Goal: Transaction & Acquisition: Book appointment/travel/reservation

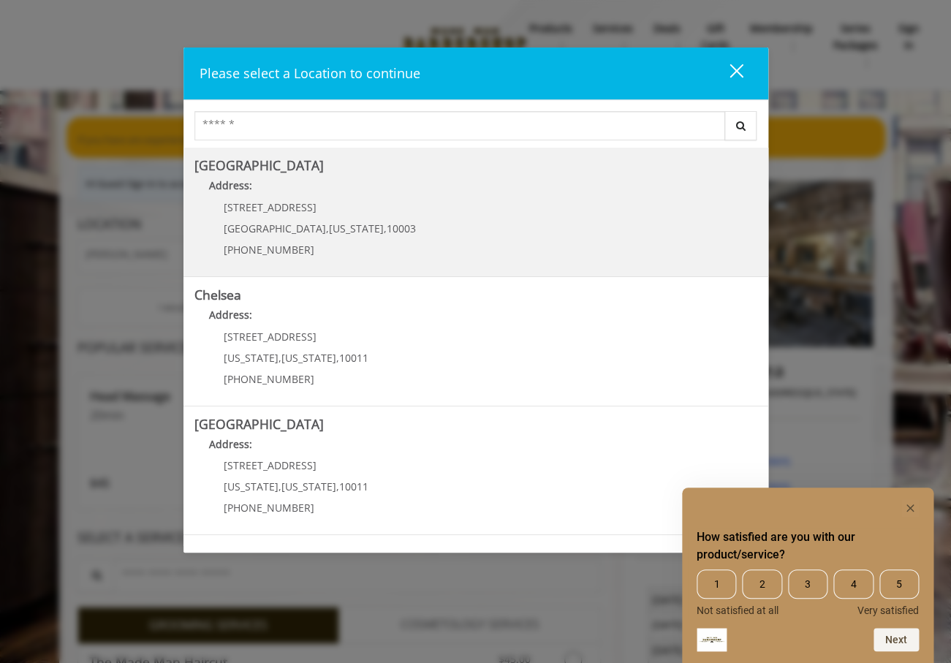
click at [268, 167] on b "[GEOGRAPHIC_DATA]" at bounding box center [258, 165] width 129 height 18
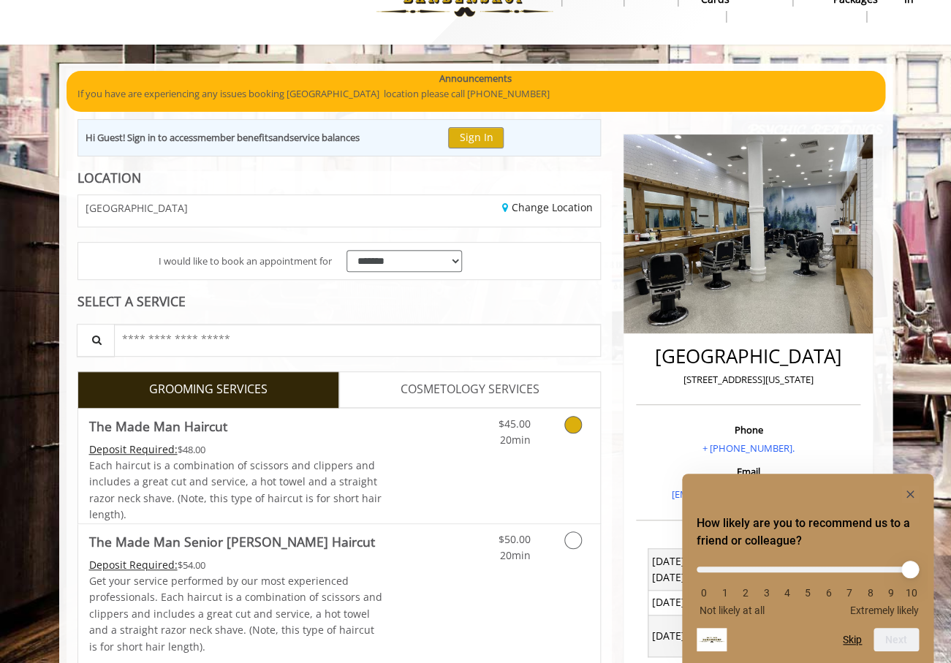
click at [564, 442] on link "Grooming services" at bounding box center [570, 429] width 37 height 40
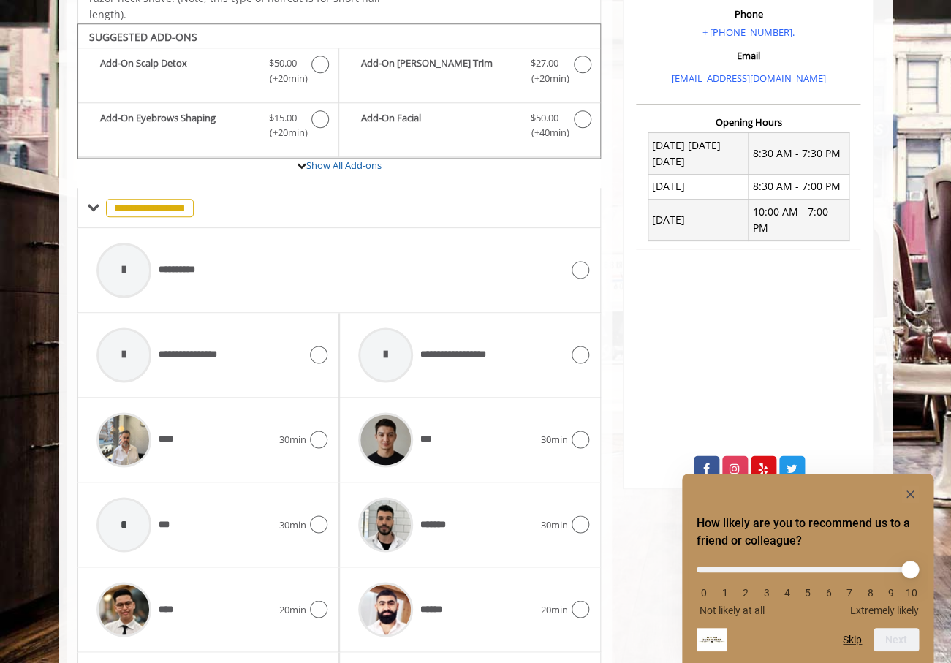
scroll to position [485, 0]
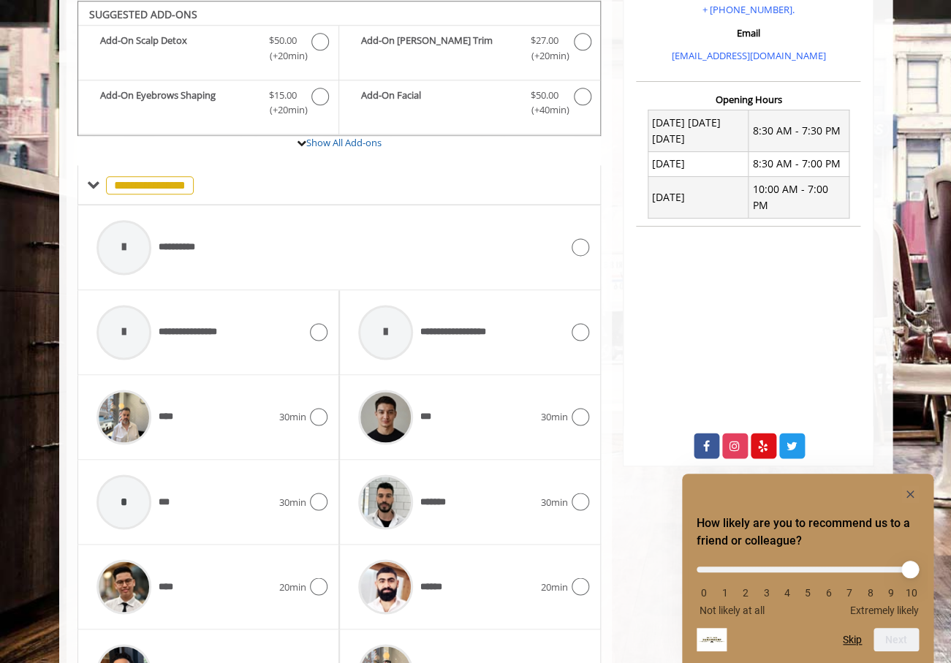
click at [897, 489] on div at bounding box center [808, 494] width 222 height 18
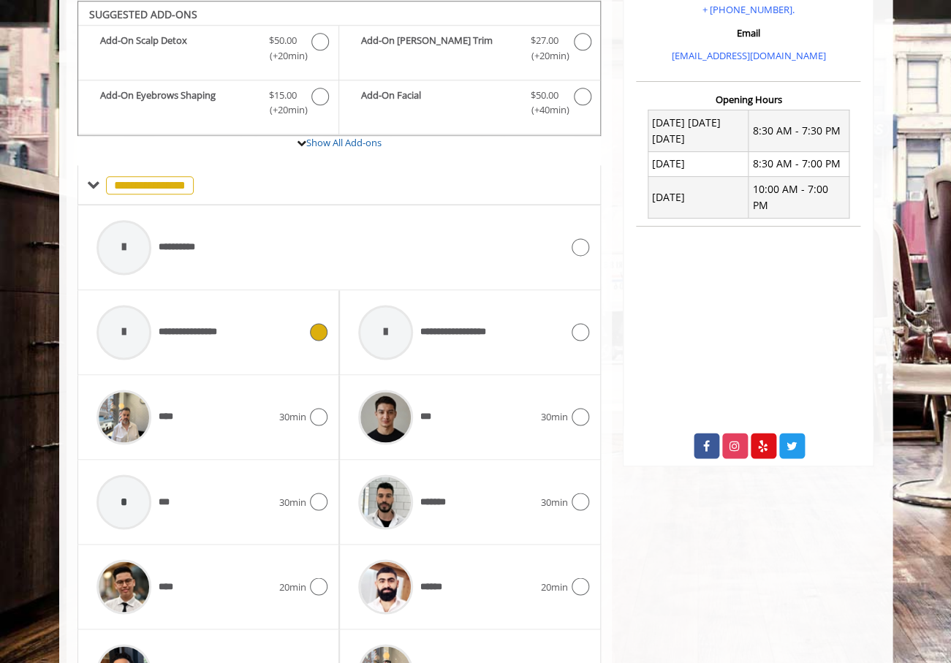
click at [297, 328] on div "**********" at bounding box center [197, 332] width 217 height 69
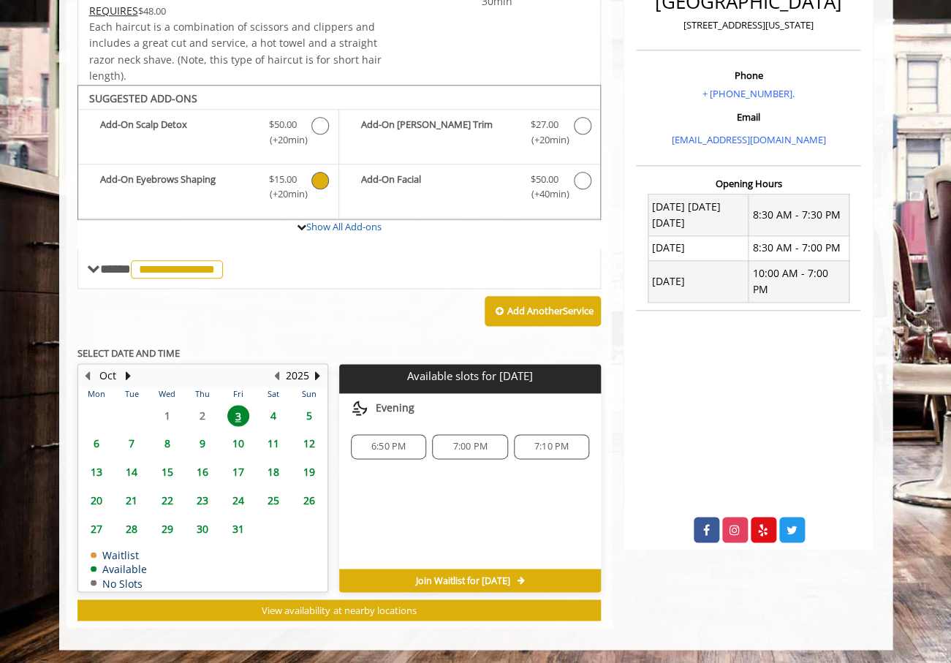
scroll to position [0, 0]
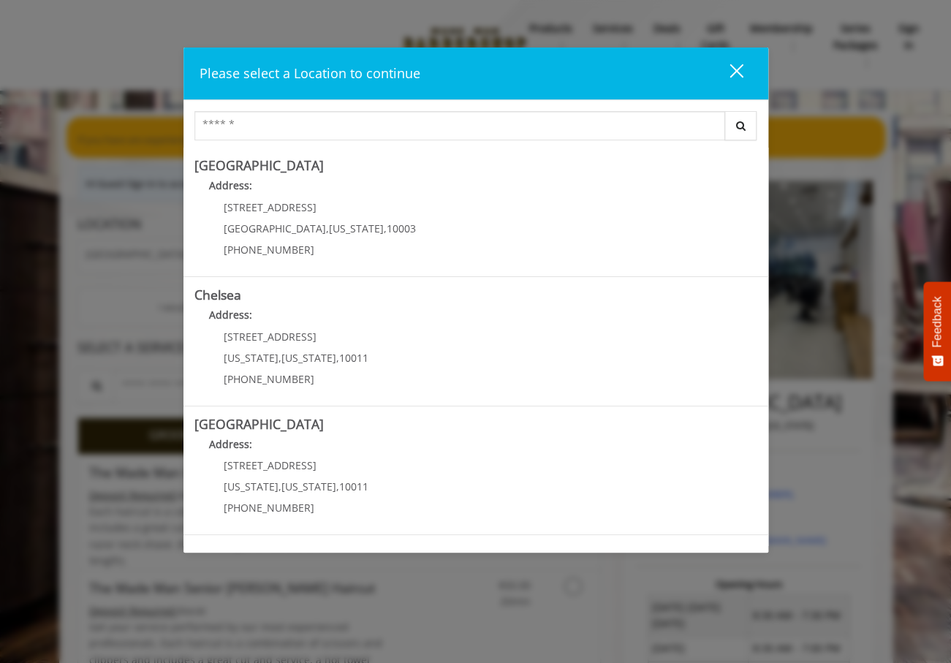
click at [62, 98] on div "Please select a Location to continue close Search Greenwich Village Address: 60…" at bounding box center [475, 331] width 951 height 663
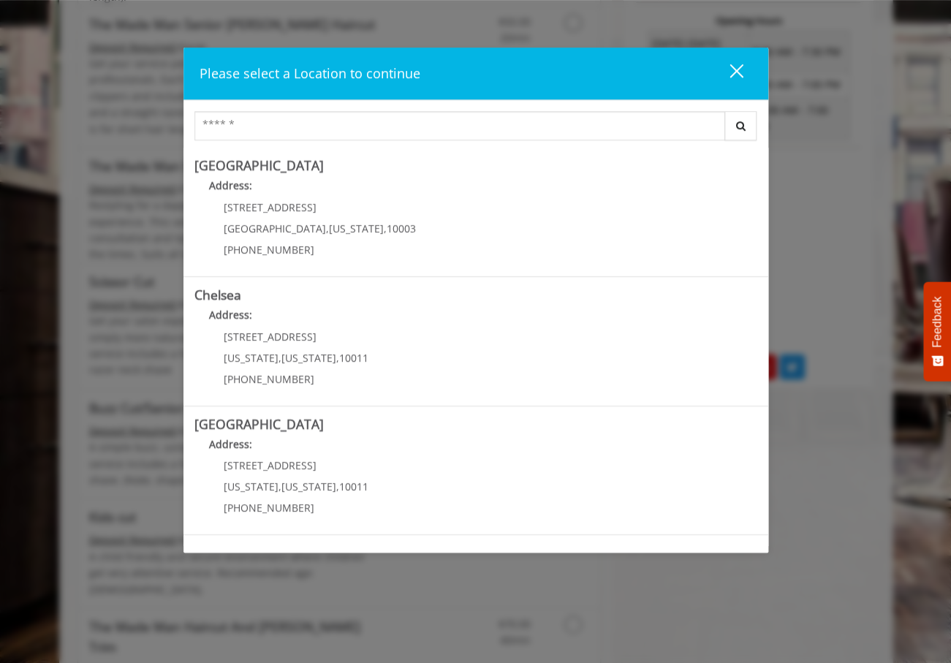
scroll to position [640, 0]
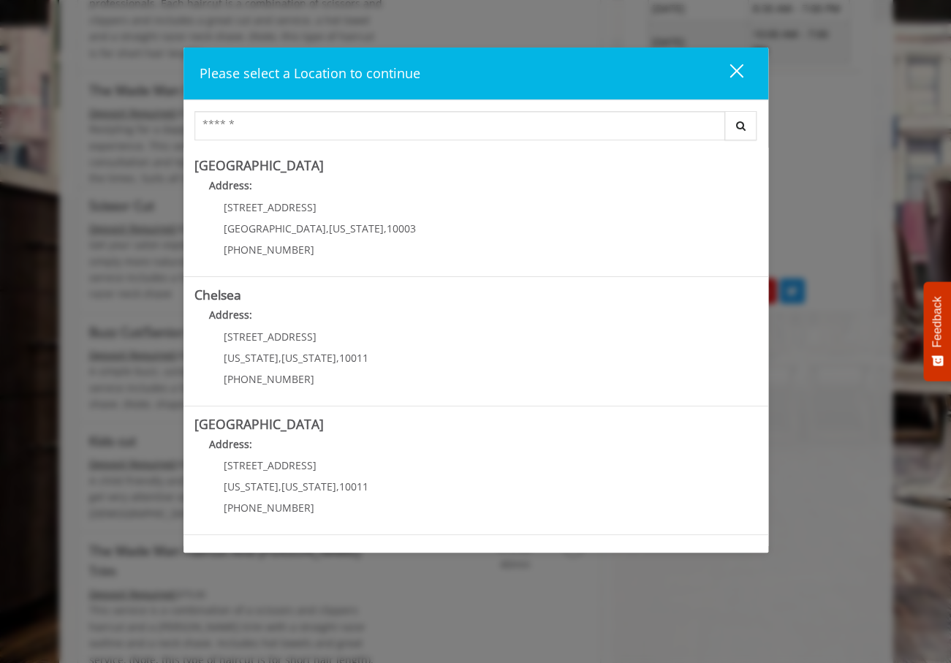
click at [724, 76] on div "close" at bounding box center [727, 74] width 29 height 22
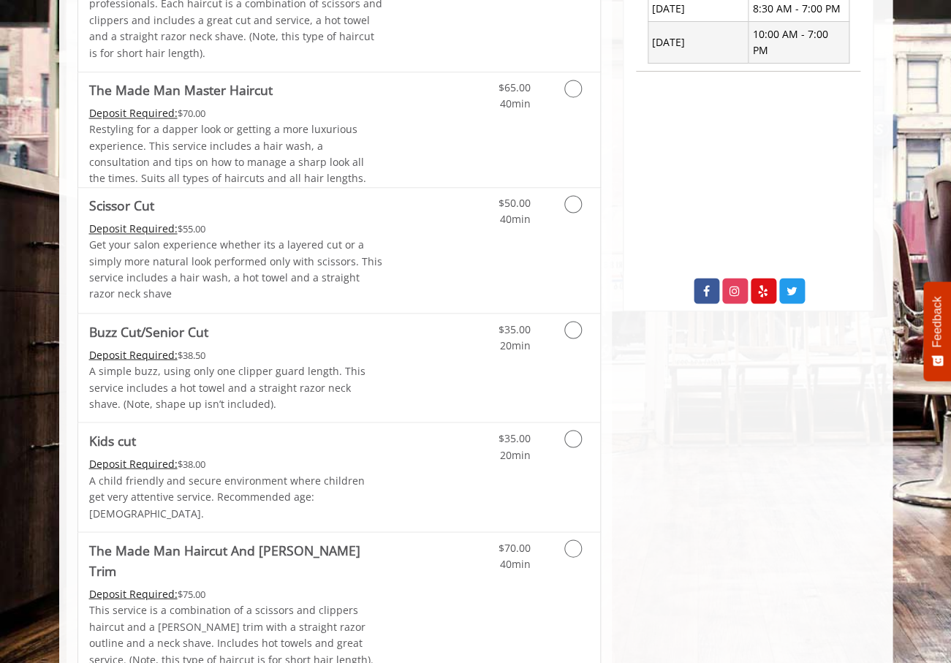
scroll to position [0, 0]
